Goal: Information Seeking & Learning: Learn about a topic

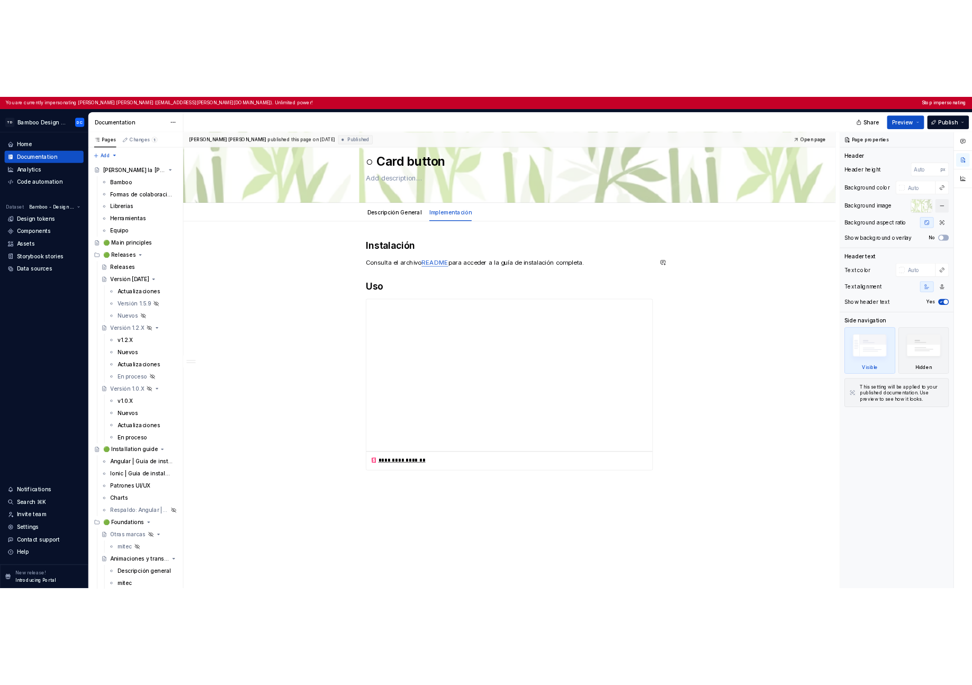
scroll to position [84, 0]
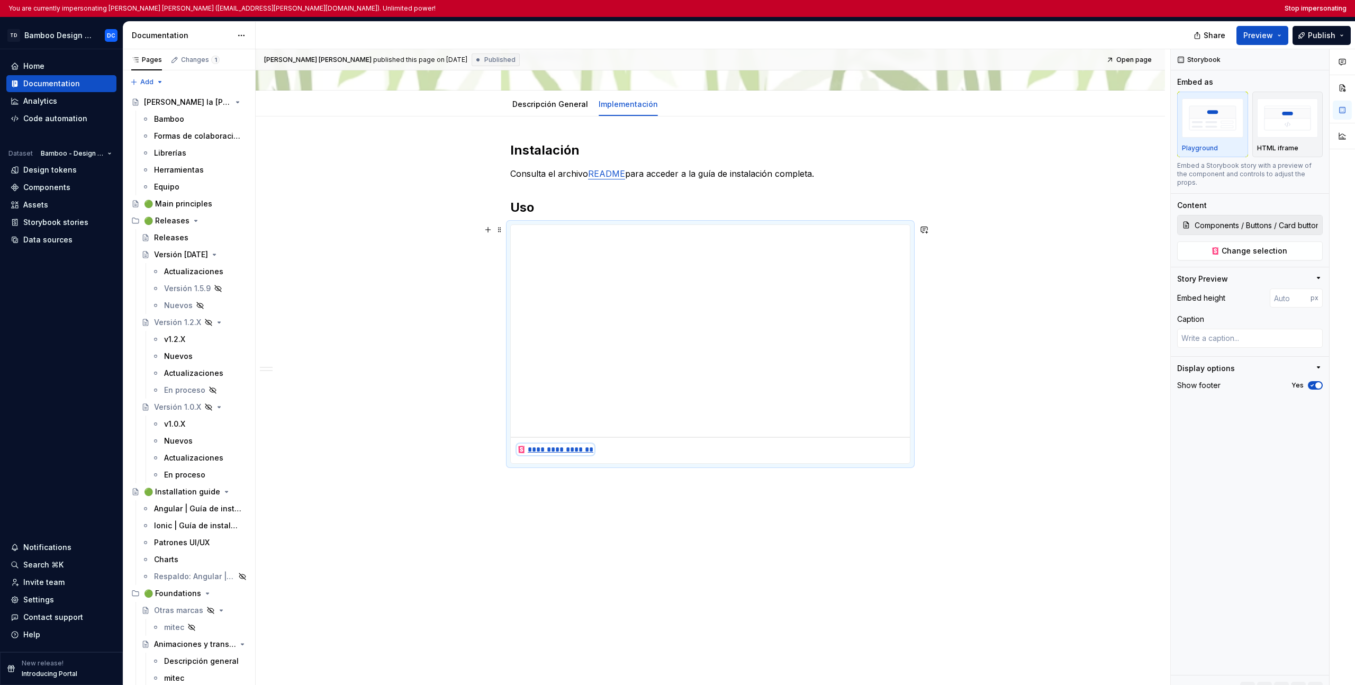
click at [566, 448] on div "**********" at bounding box center [555, 449] width 77 height 11
type textarea "*"
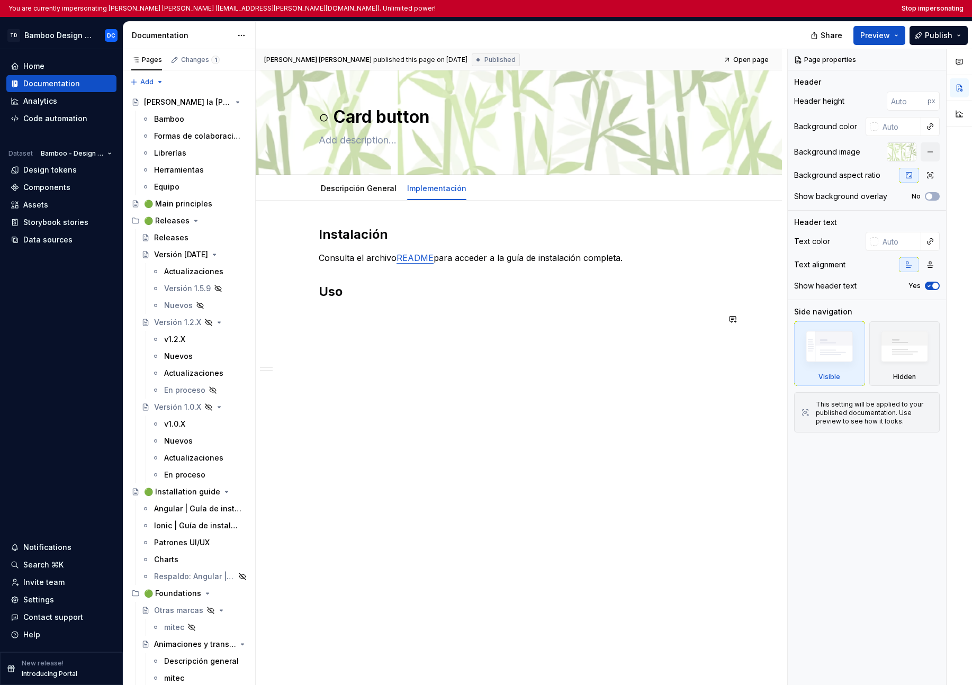
click at [560, 332] on div "Instalación Consulta el archivo README para acceder a la guía de instalación co…" at bounding box center [519, 282] width 400 height 112
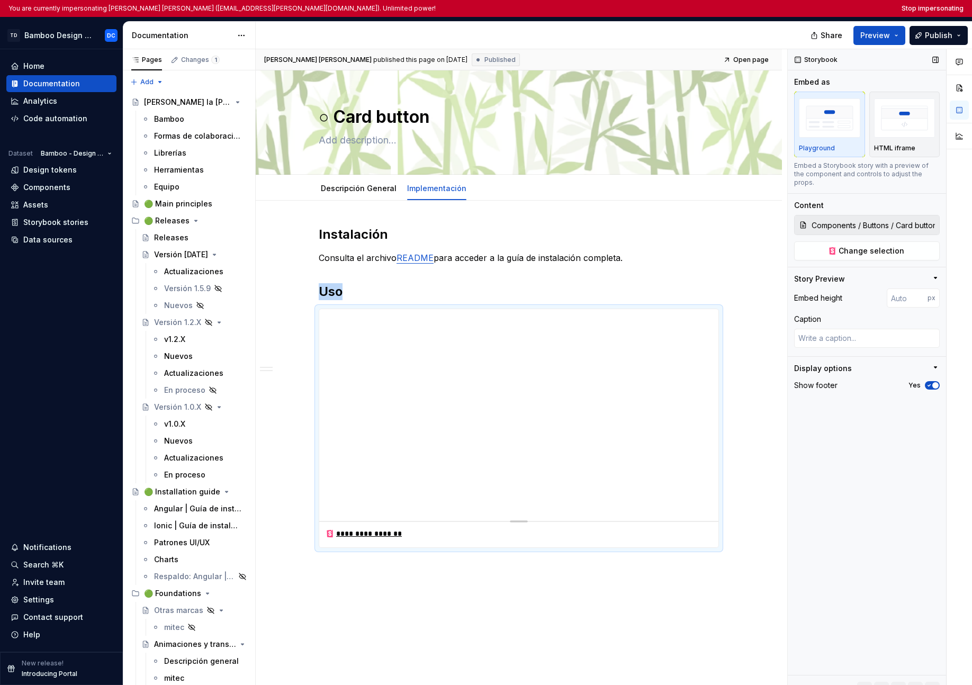
click at [871, 274] on div "Story Preview" at bounding box center [862, 279] width 137 height 11
click at [871, 274] on div "Story Preview" at bounding box center [862, 281] width 137 height 15
click at [820, 215] on input "Components / Buttons / Card button / Documentation" at bounding box center [873, 224] width 132 height 19
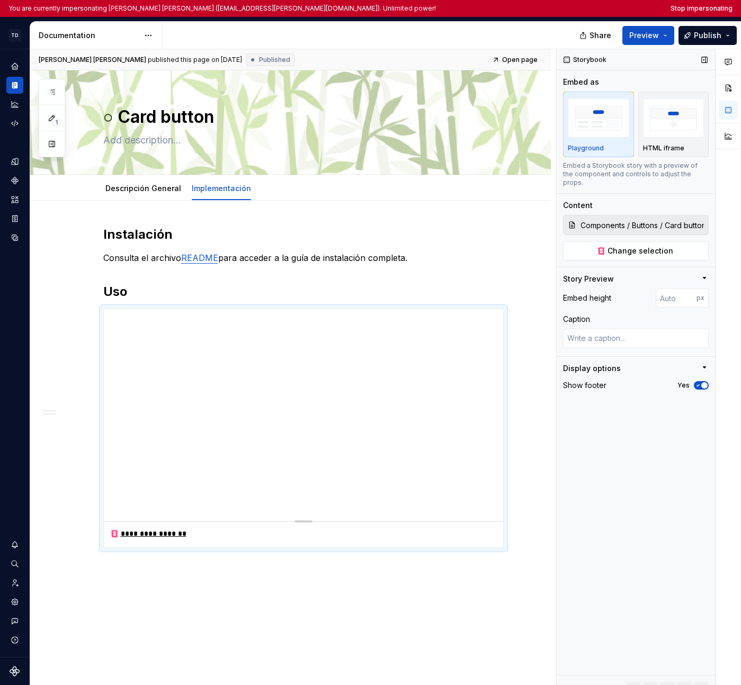
type textarea "*"
